Goal: Information Seeking & Learning: Learn about a topic

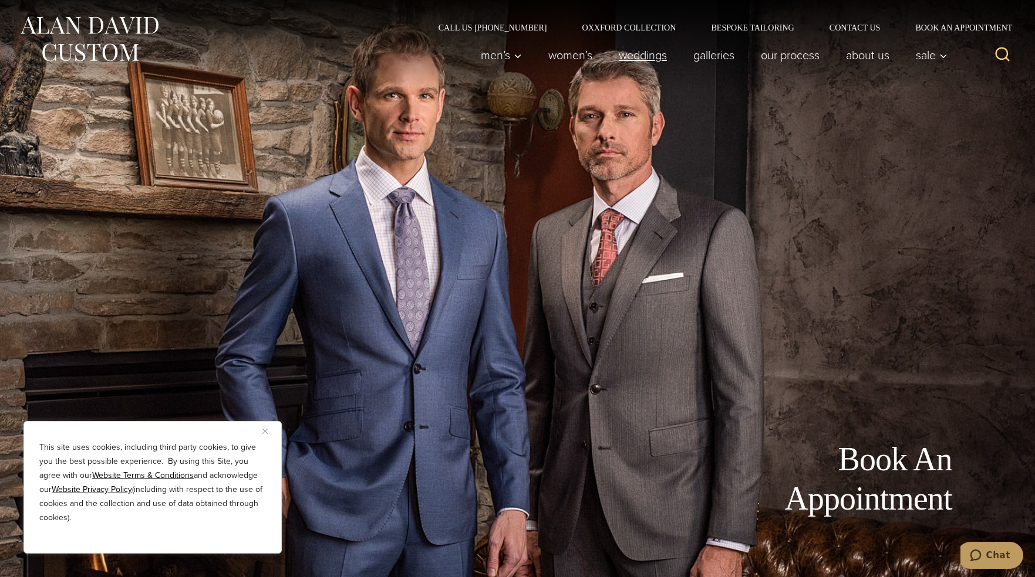
click at [654, 53] on link "weddings" at bounding box center [642, 54] width 75 height 23
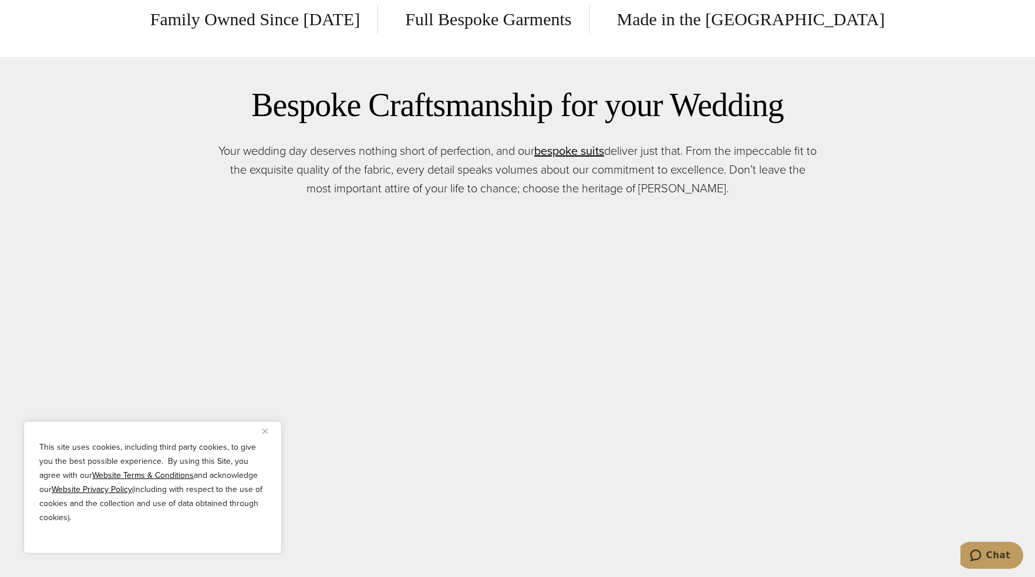
scroll to position [998, 0]
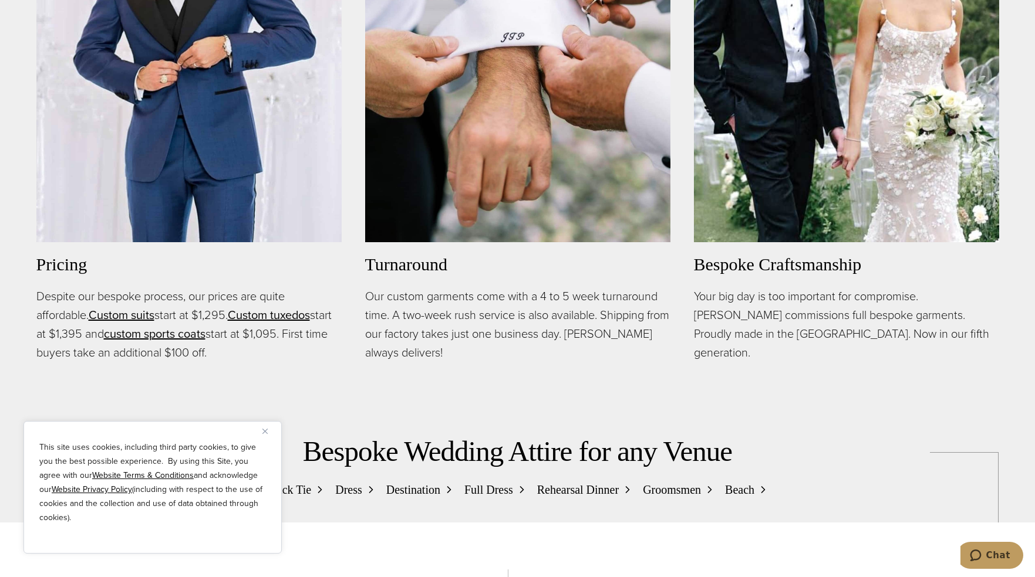
click at [270, 433] on button "Close" at bounding box center [269, 431] width 14 height 14
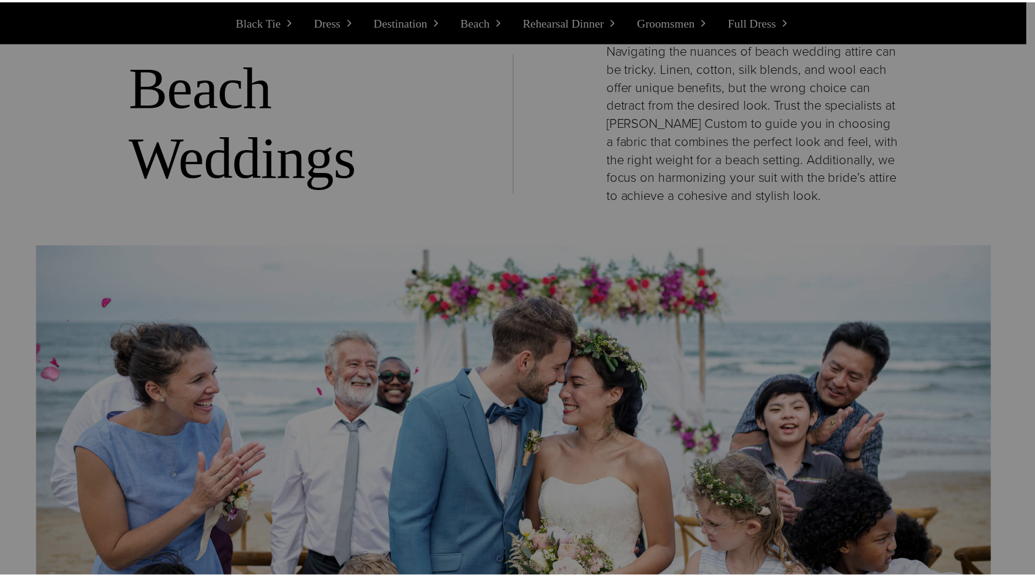
scroll to position [0, 0]
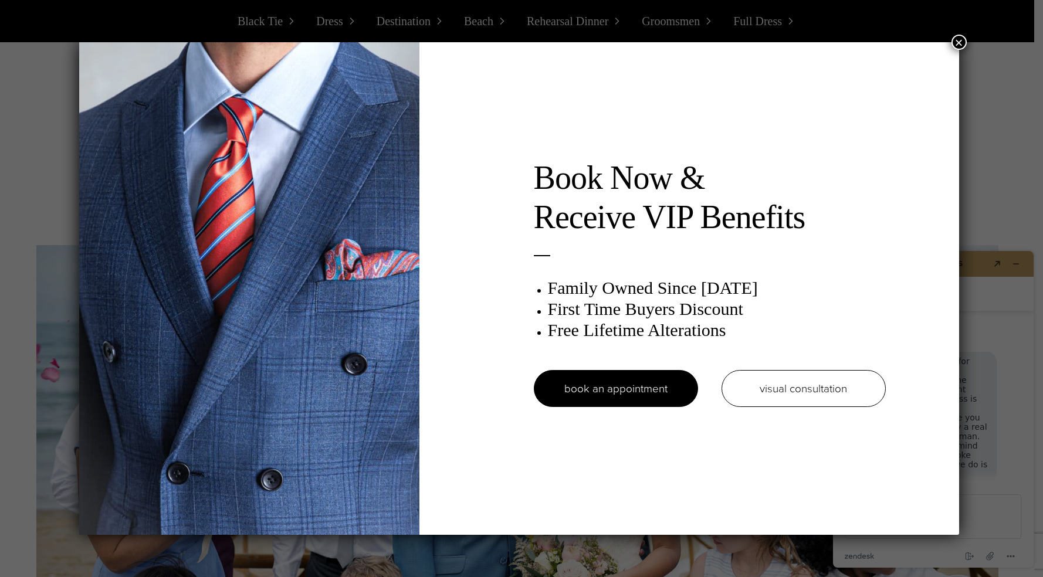
click at [961, 43] on button "×" at bounding box center [959, 42] width 15 height 15
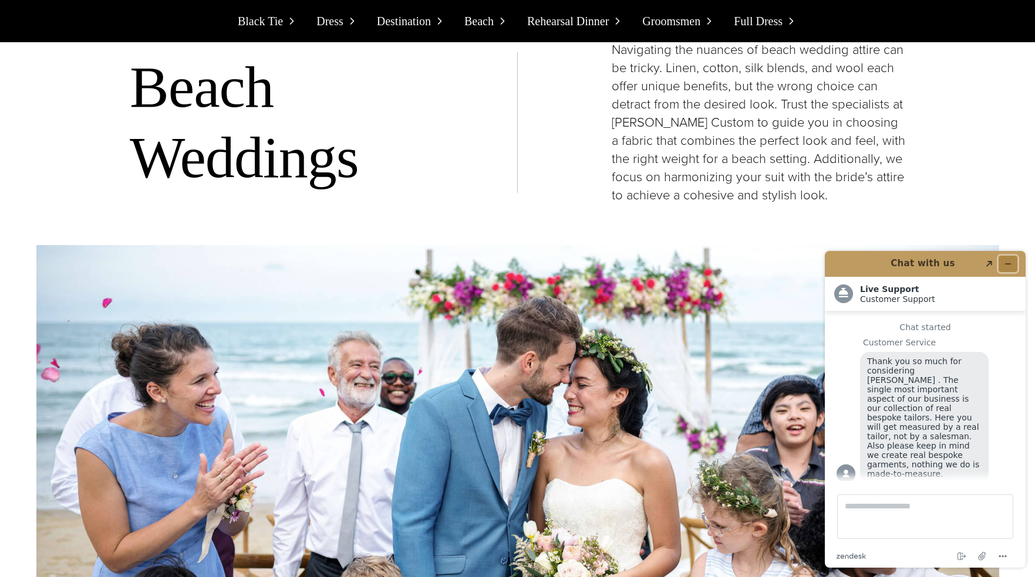
click at [1013, 266] on button "Minimize widget" at bounding box center [1007, 264] width 19 height 16
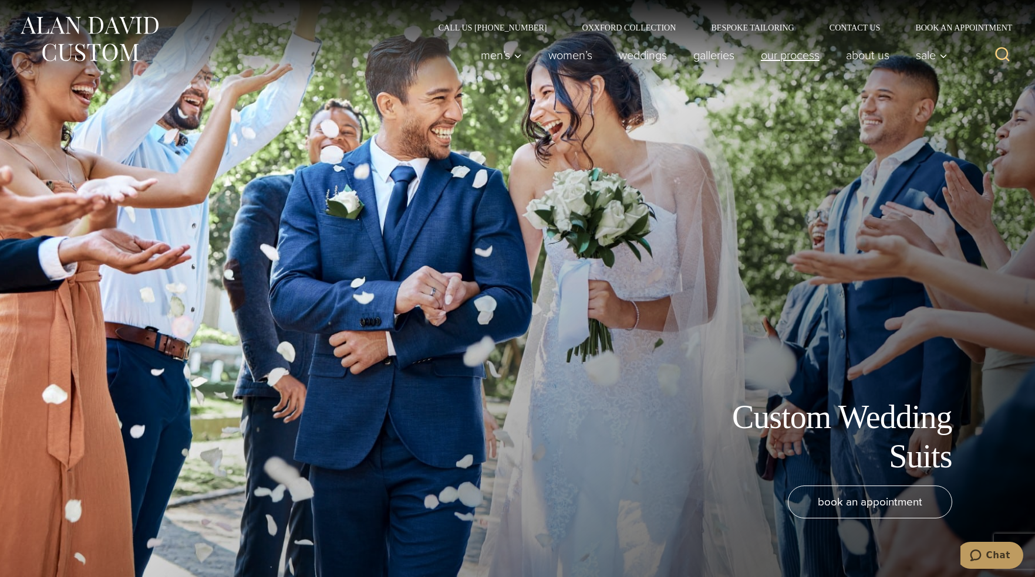
click at [785, 62] on link "Our Process" at bounding box center [789, 54] width 85 height 23
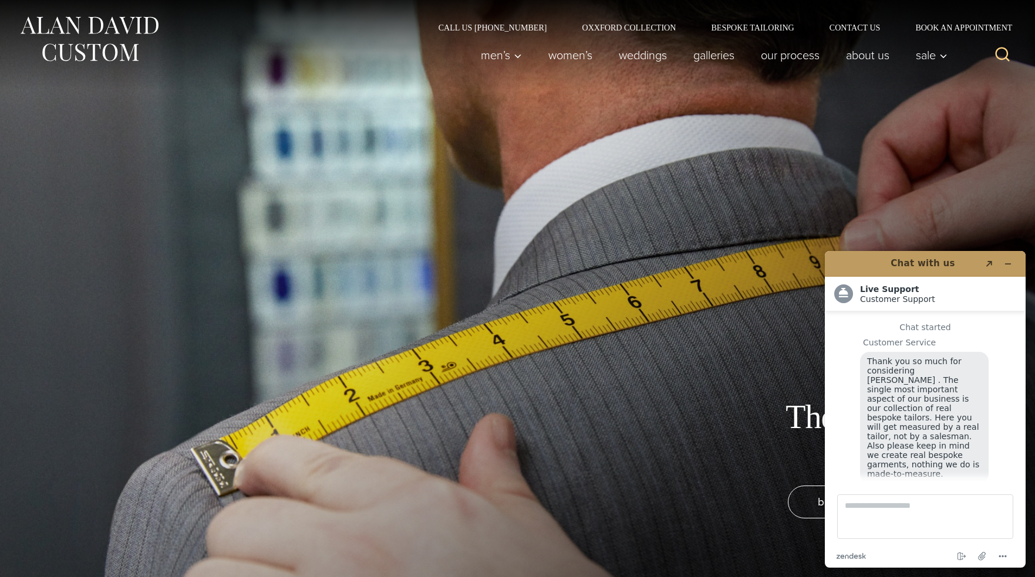
scroll to position [15, 0]
click at [1012, 264] on button "Minimize widget" at bounding box center [1007, 264] width 19 height 16
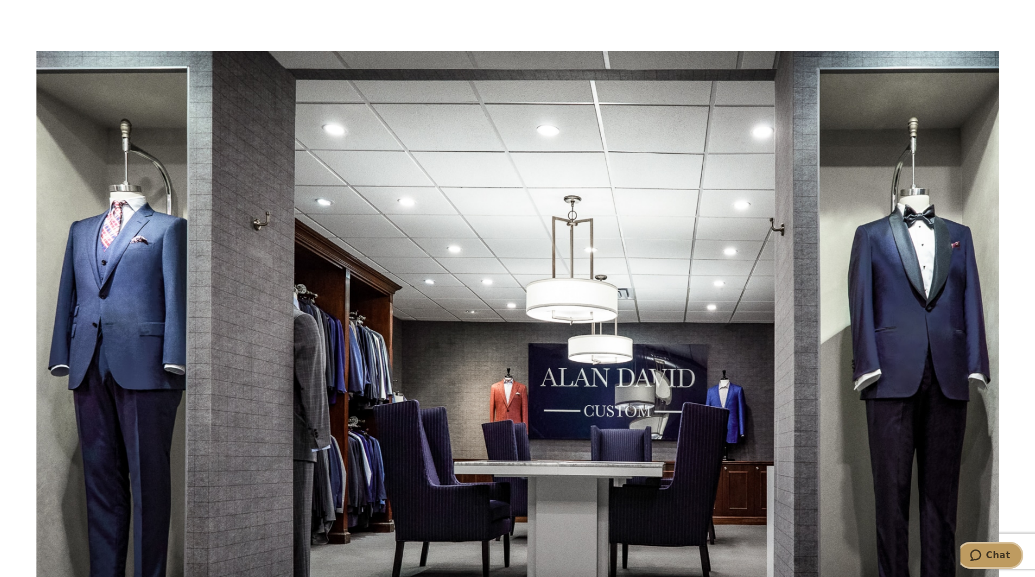
scroll to position [4225, 0]
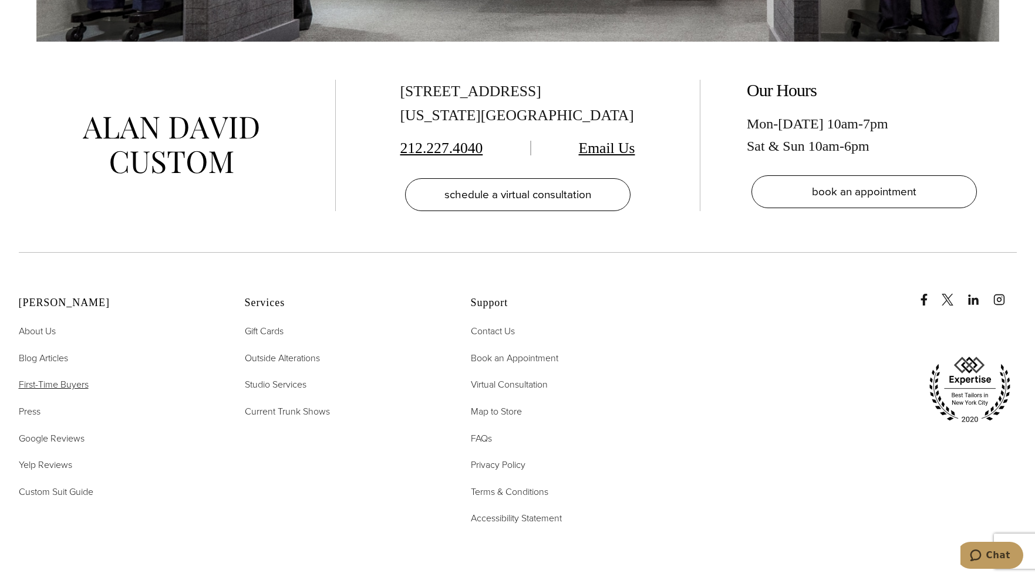
click at [58, 378] on span "First-Time Buyers" at bounding box center [54, 384] width 70 height 13
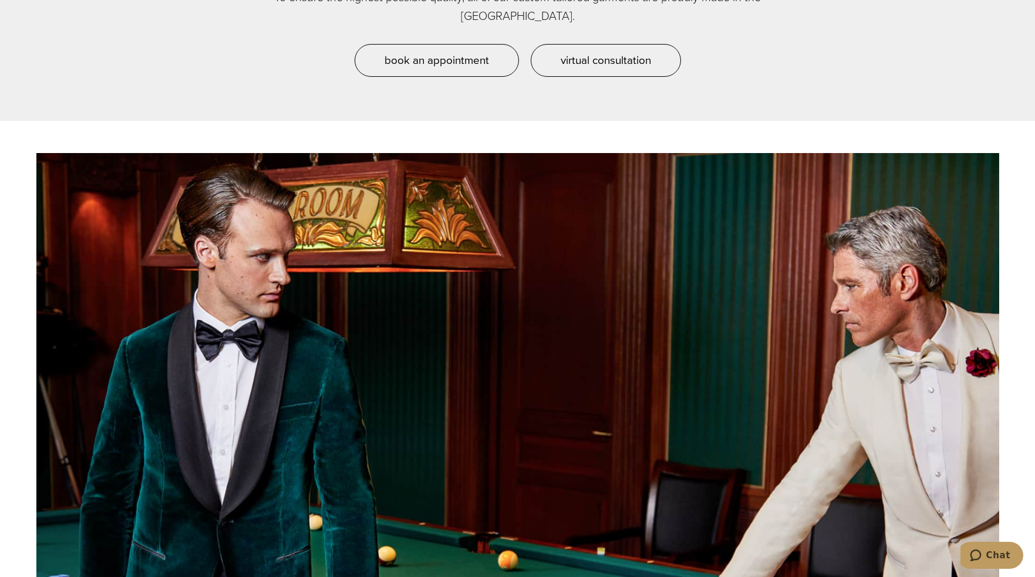
scroll to position [822, 0]
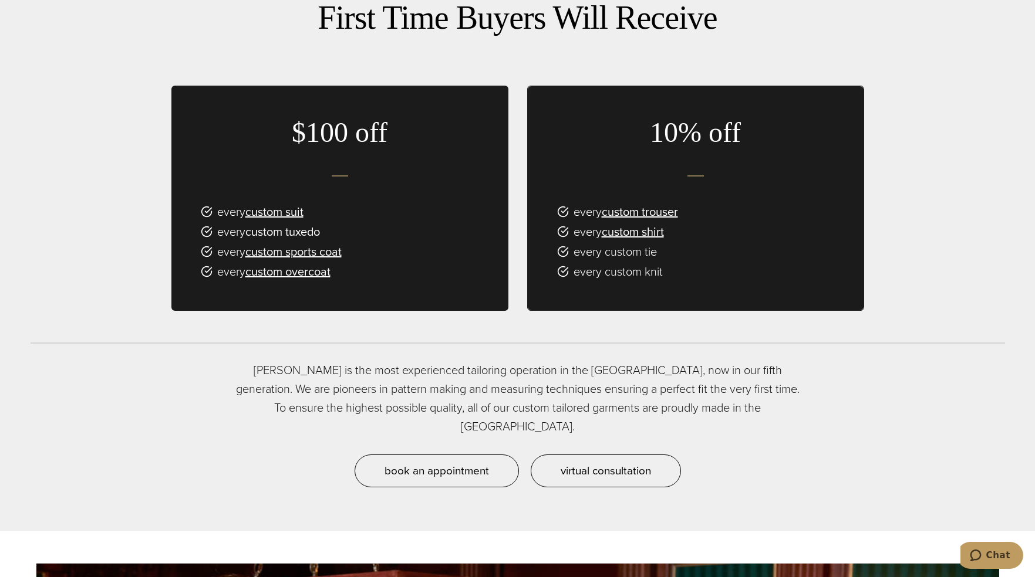
click at [296, 235] on link "custom tuxedo" at bounding box center [282, 232] width 75 height 18
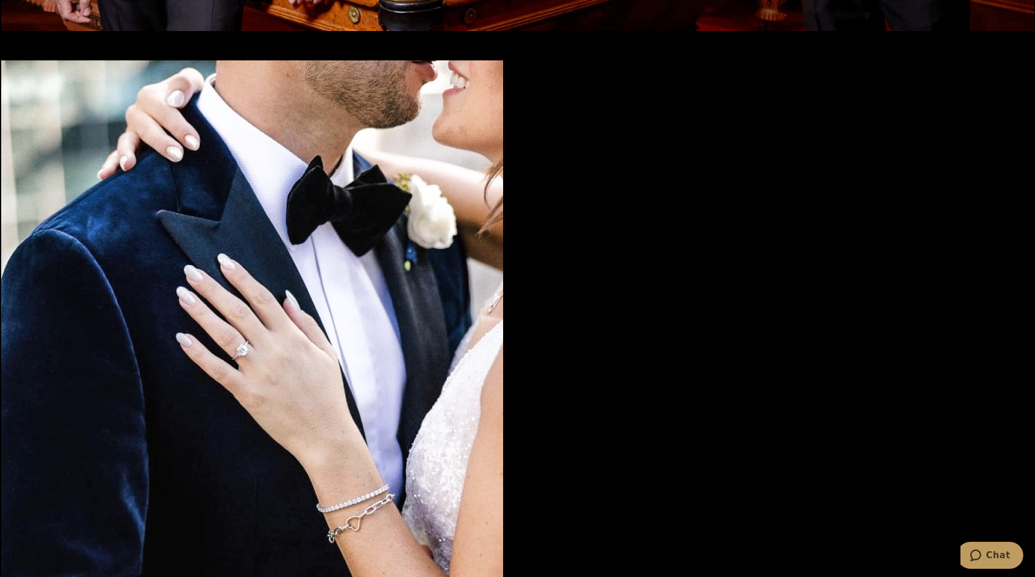
scroll to position [2993, 0]
